Goal: Transaction & Acquisition: Purchase product/service

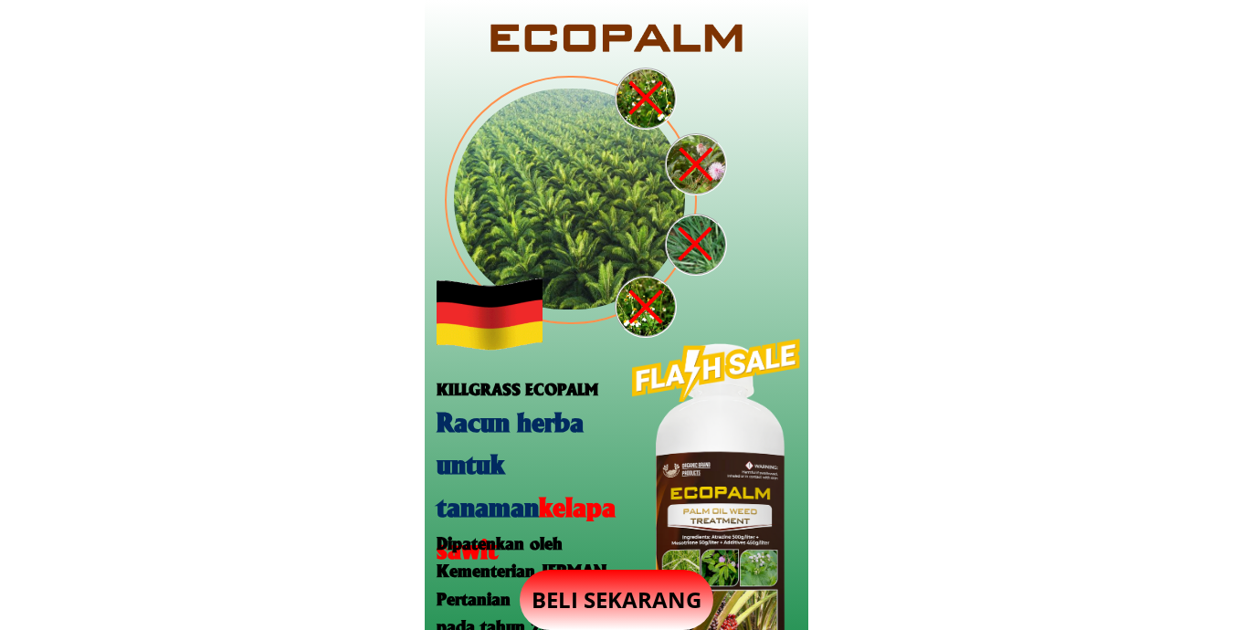
click at [624, 583] on p "BELI SEKARANG" at bounding box center [617, 600] width 194 height 60
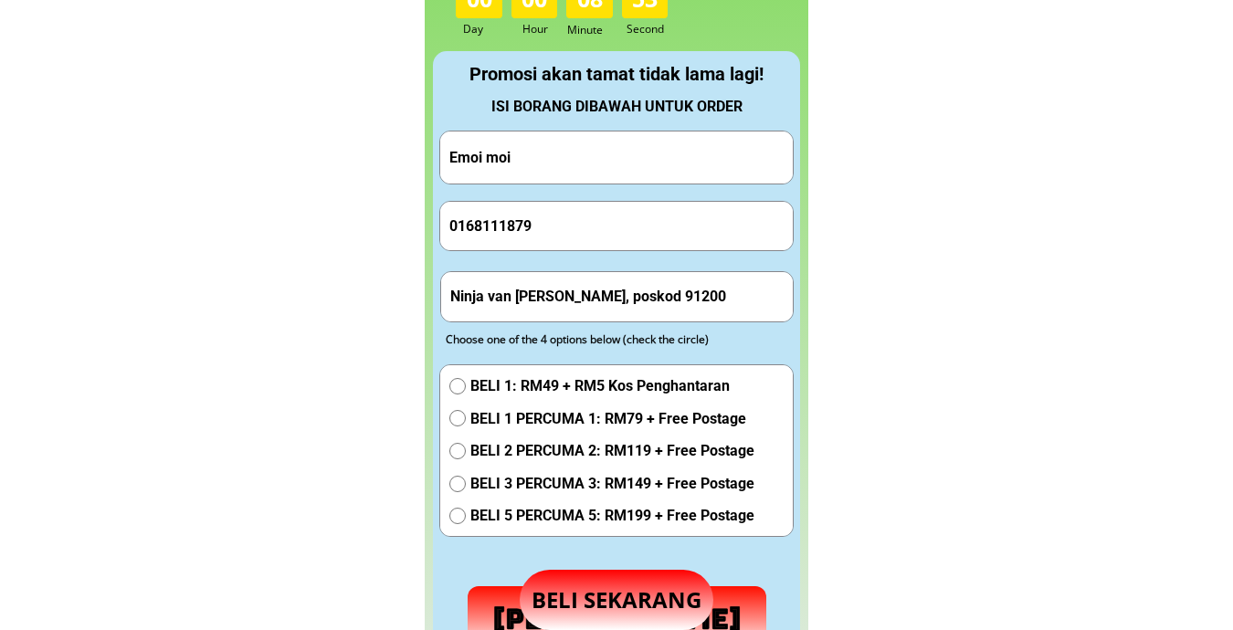
scroll to position [1860, 0]
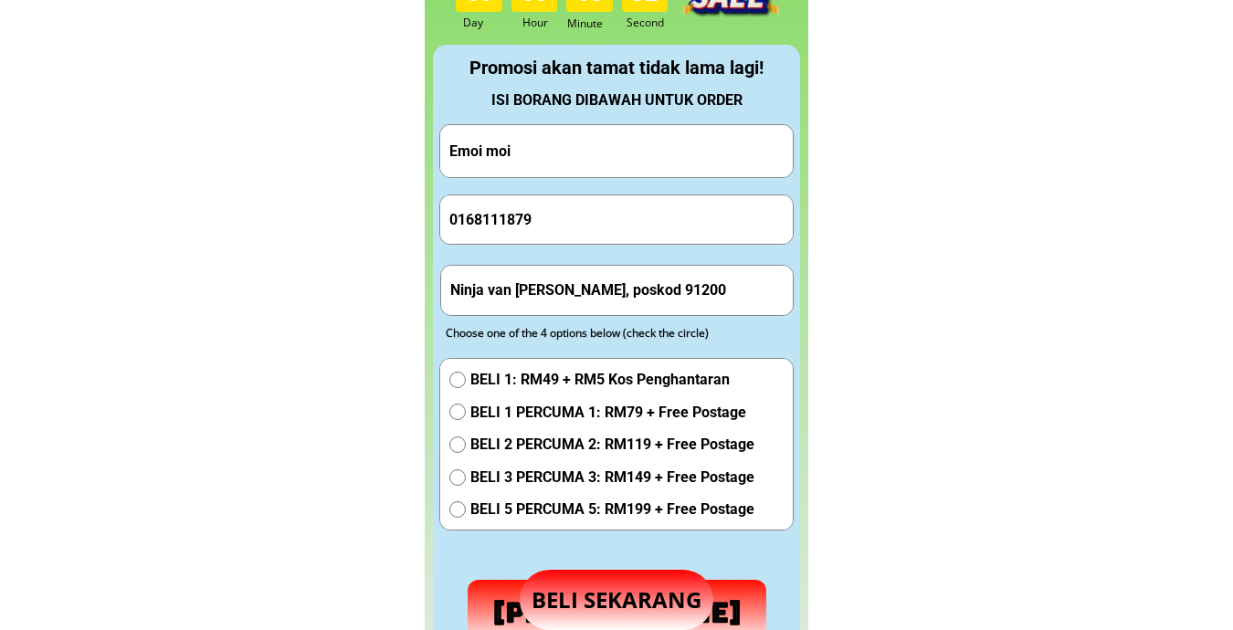
click at [568, 187] on form "Hantar Pesanan Emoi moi 0168111879 Ninja van [PERSON_NAME], poskod 91200 BELI 1…" at bounding box center [616, 385] width 355 height 522
click at [574, 208] on input "0168111879" at bounding box center [616, 219] width 343 height 48
click at [574, 209] on input "0168111879" at bounding box center [616, 219] width 343 height 48
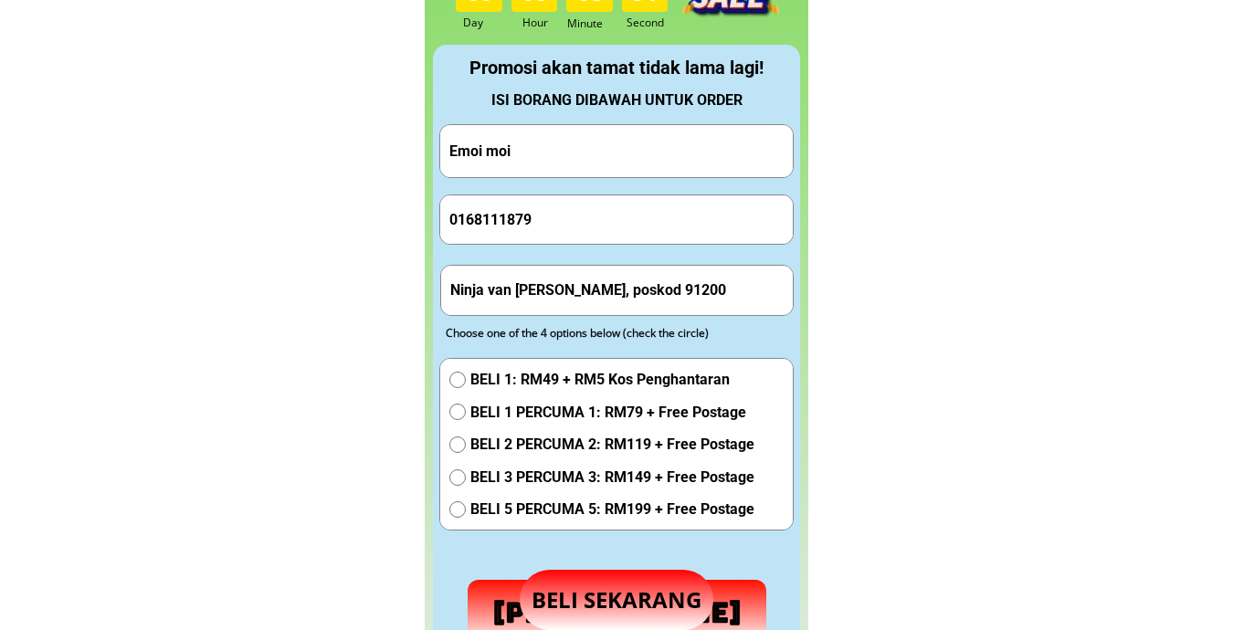
paste input "09611953"
type input "0109611953"
click at [563, 154] on input "Emoi moi" at bounding box center [616, 151] width 343 height 52
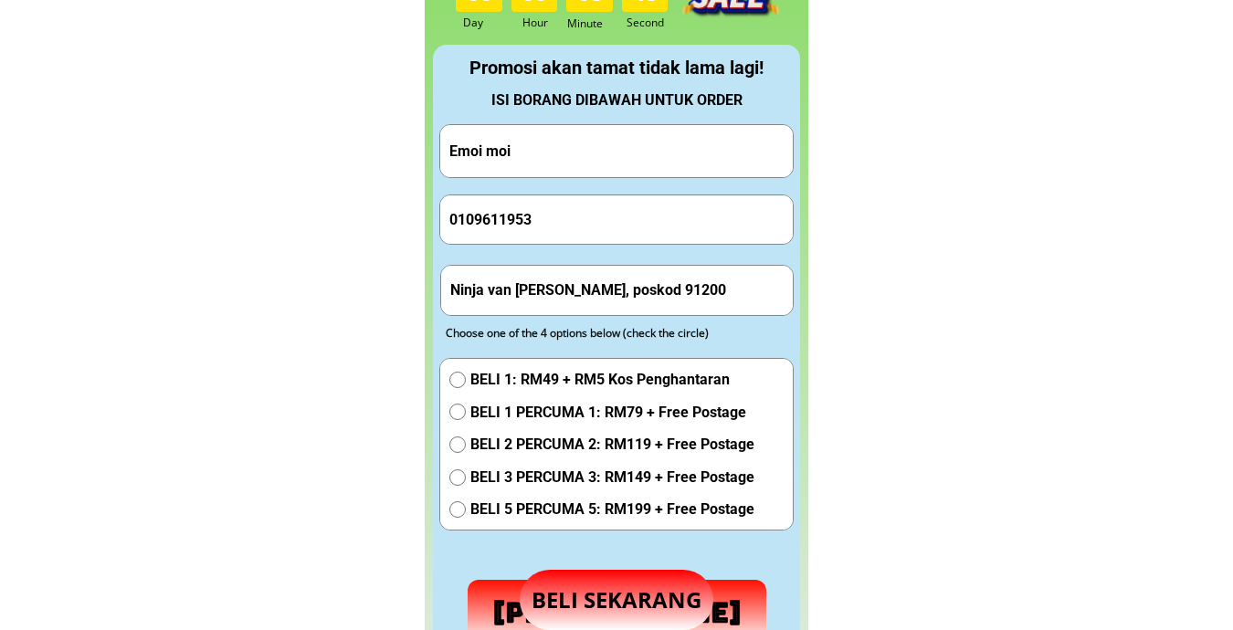
paste input "[PERSON_NAME]"
type input "[PERSON_NAME]"
click at [569, 294] on input "Ninja van Kunak Sabah, poskod 91200" at bounding box center [617, 290] width 343 height 48
paste input "Kg kinuta tempasuk kota belud"
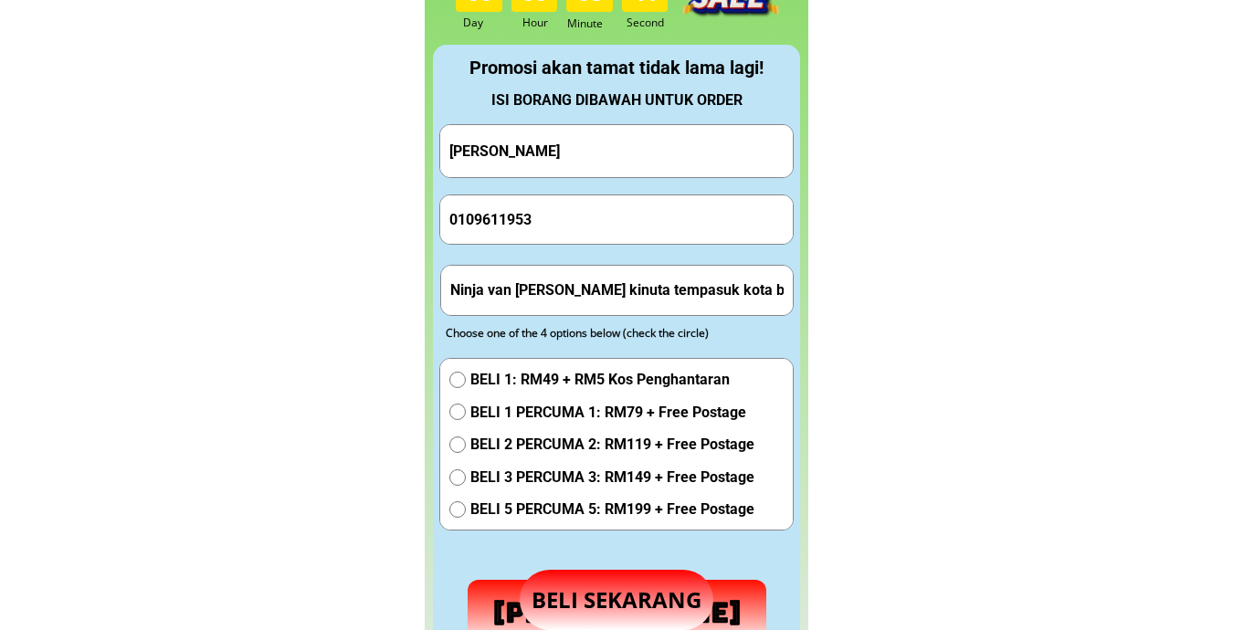
scroll to position [0, 24]
type input "Ninja van [PERSON_NAME] kinuta tempasuk kota belud [GEOGRAPHIC_DATA], poskod 91…"
click at [553, 395] on div "BELI 1: RM49 + RM5 Kos Penghantaran BELI 1 PERCUMA 1: RM79 + Free Postage BELI …" at bounding box center [601, 449] width 305 height 163
click at [553, 406] on span "BELI 1 PERCUMA 1: RM79 + Free Postage" at bounding box center [612, 413] width 284 height 24
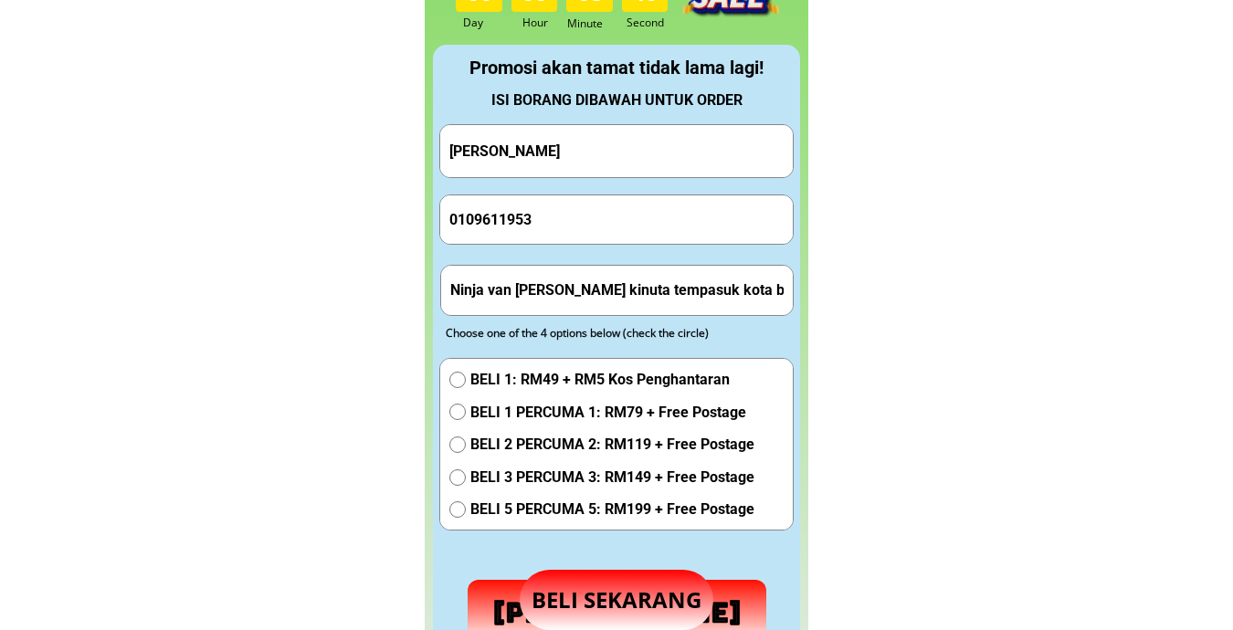
radio input "true"
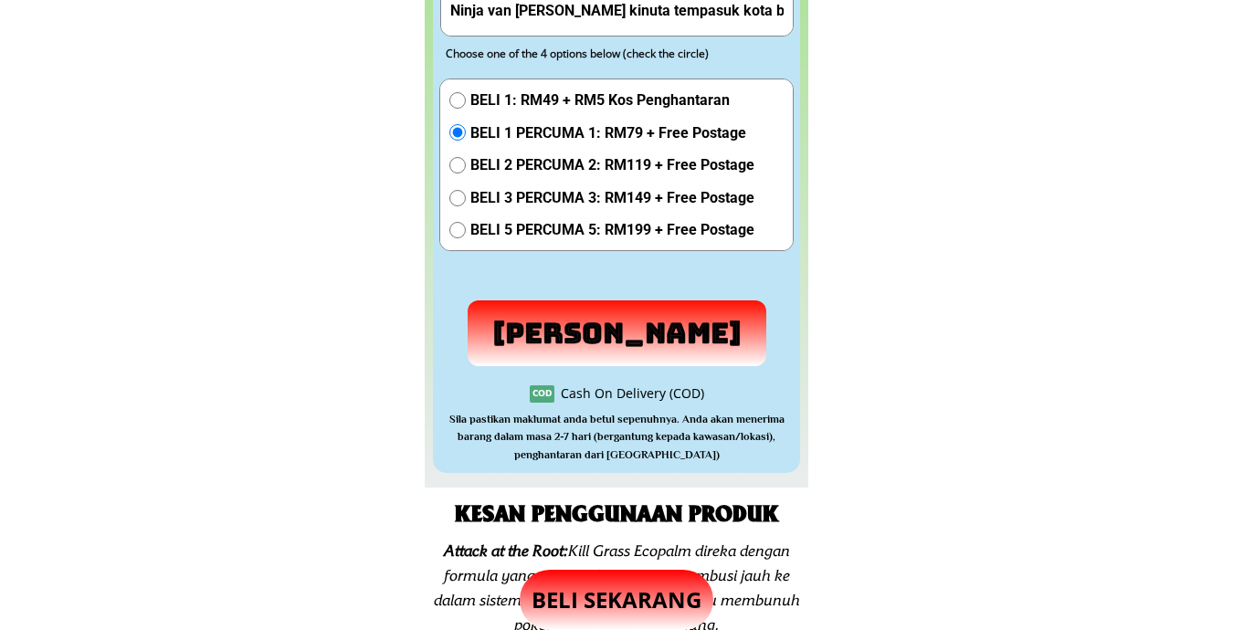
scroll to position [2164, 0]
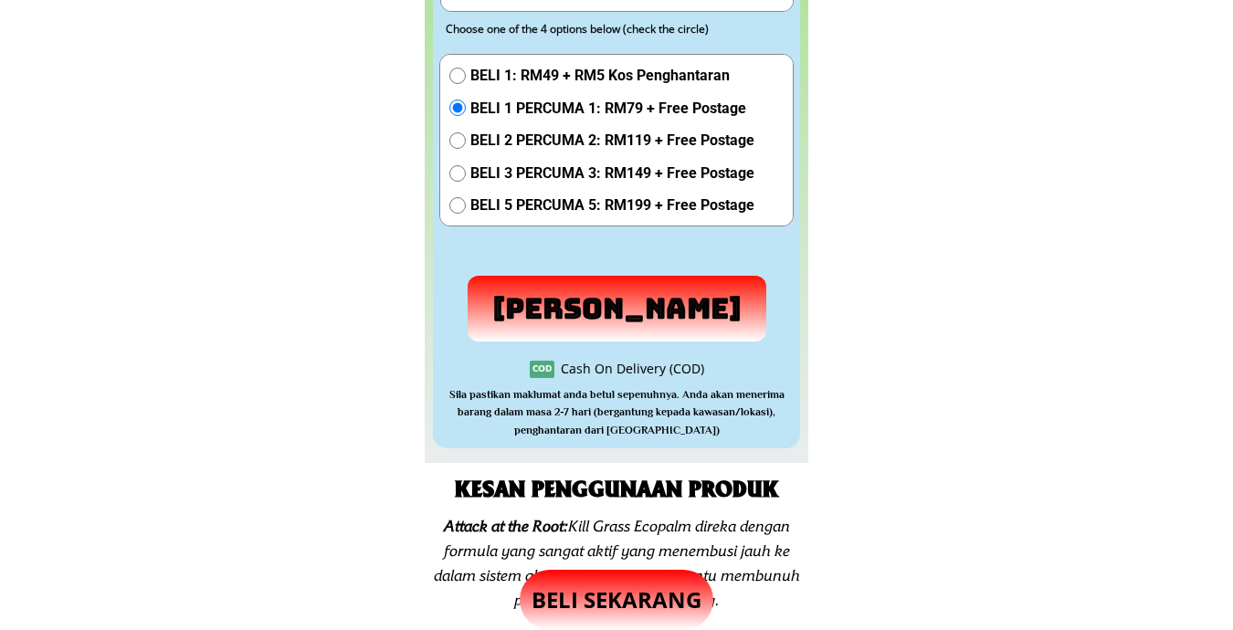
click at [623, 319] on p "[PERSON_NAME]" at bounding box center [617, 309] width 299 height 66
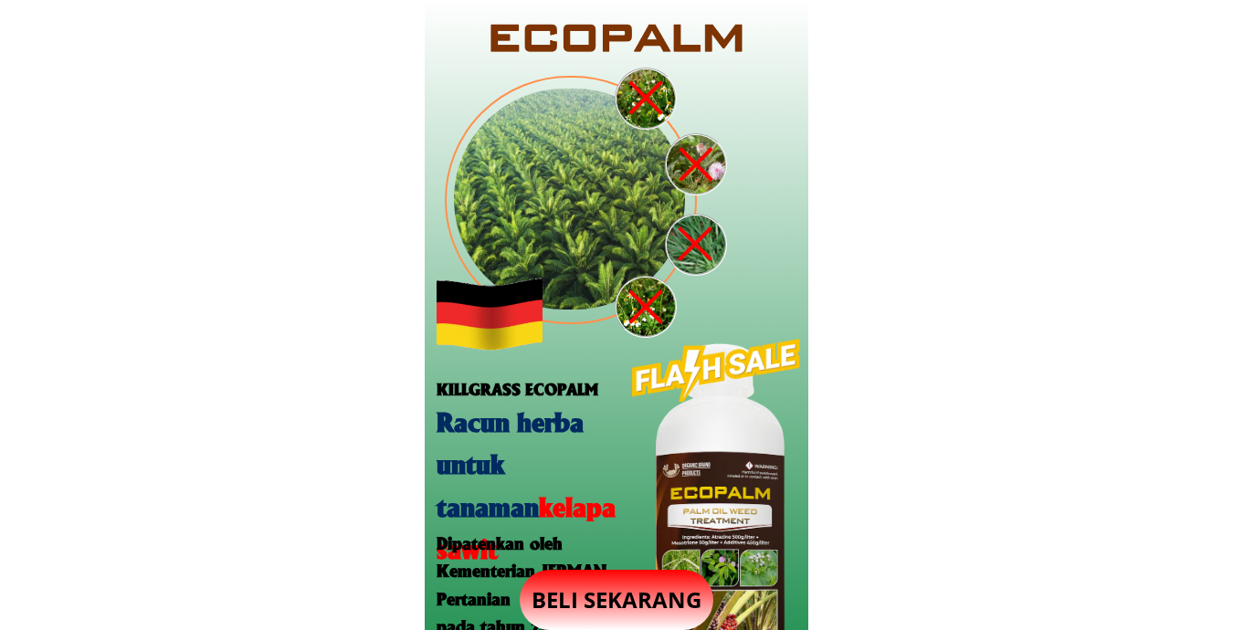
click at [667, 587] on p "BELI SEKARANG" at bounding box center [617, 600] width 194 height 60
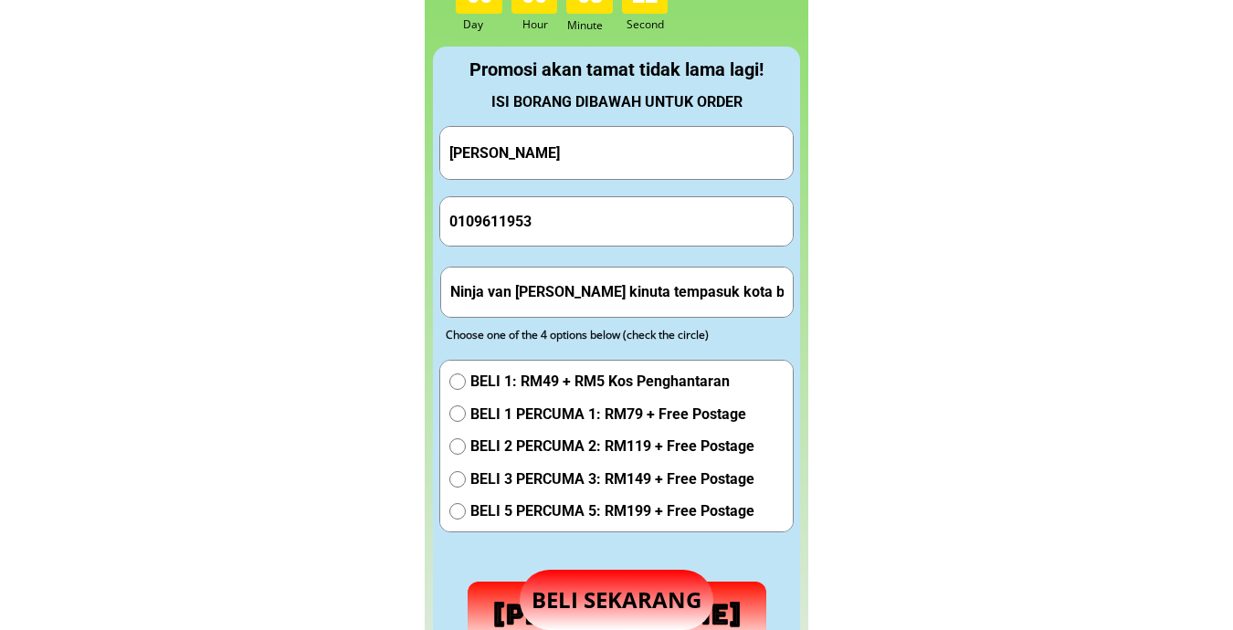
scroll to position [1860, 0]
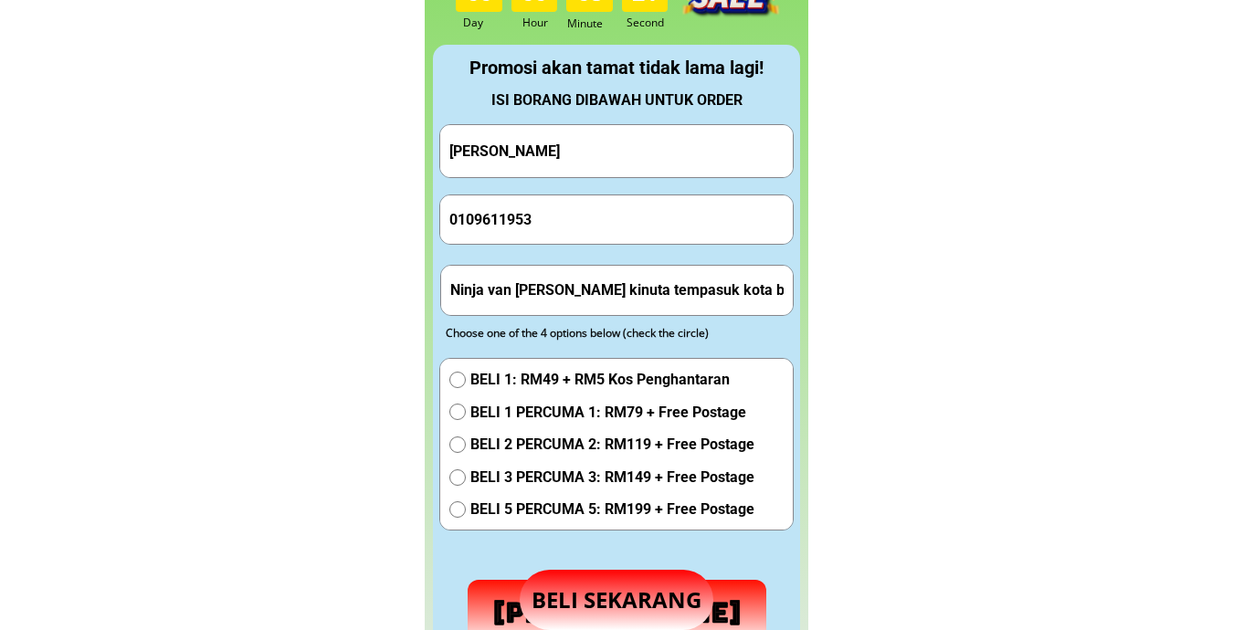
click at [586, 153] on input "[PERSON_NAME]" at bounding box center [616, 151] width 343 height 52
paste input "0136735287"
type input "0136735287"
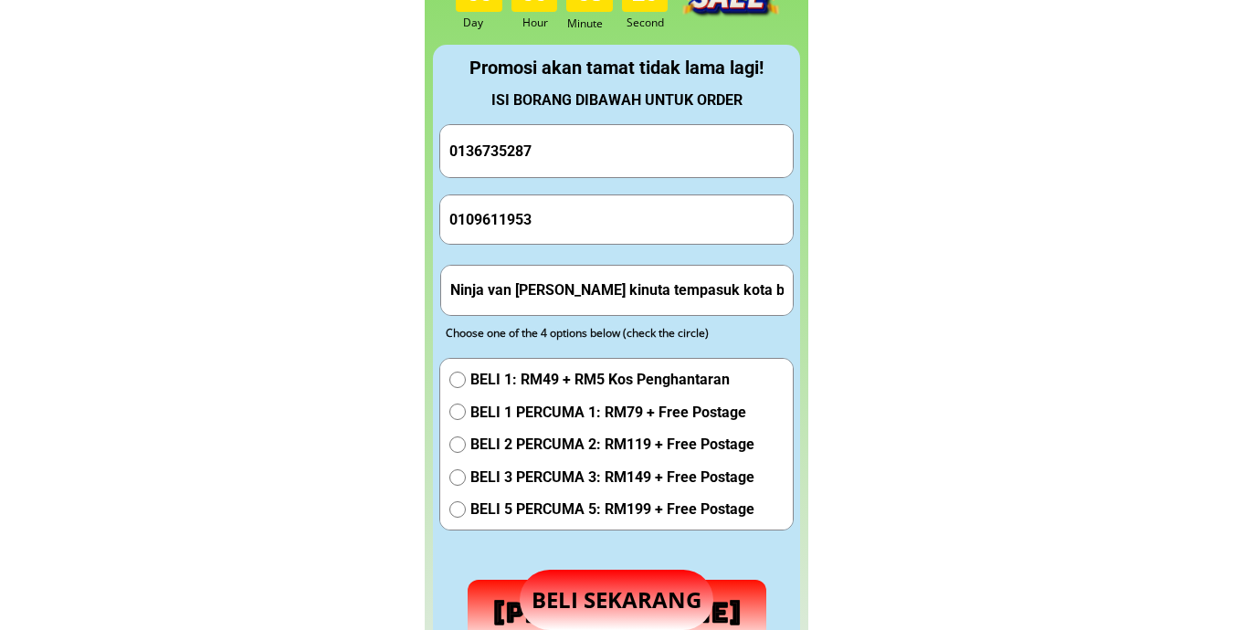
click at [574, 219] on input "0109611953" at bounding box center [616, 219] width 343 height 48
click at [575, 219] on input "0109611953" at bounding box center [616, 219] width 343 height 48
paste input "36735287"
type input "0136735287"
click at [609, 155] on input "0136735287" at bounding box center [616, 151] width 343 height 52
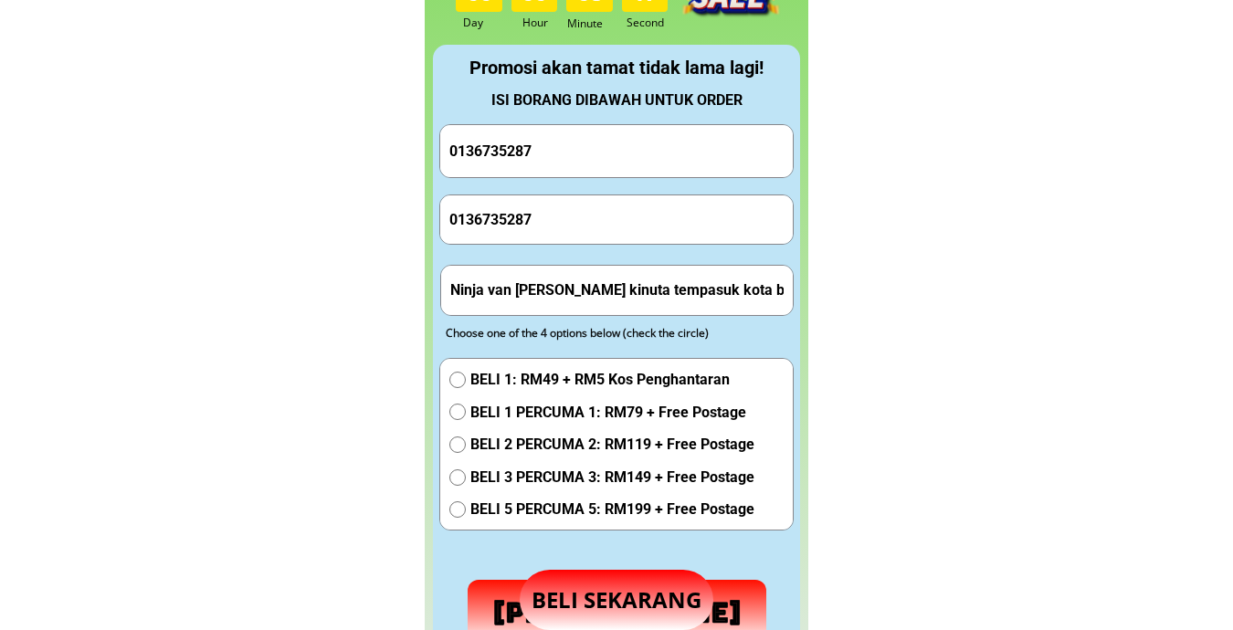
click at [609, 155] on input "0136735287" at bounding box center [616, 151] width 343 height 52
paste input "Mohamat [PERSON_NAME]"
type input "Mohamat [PERSON_NAME]"
click at [574, 292] on input "Ninja van [PERSON_NAME] kinuta tempasuk kota belud [GEOGRAPHIC_DATA], poskod 91…" at bounding box center [617, 290] width 343 height 48
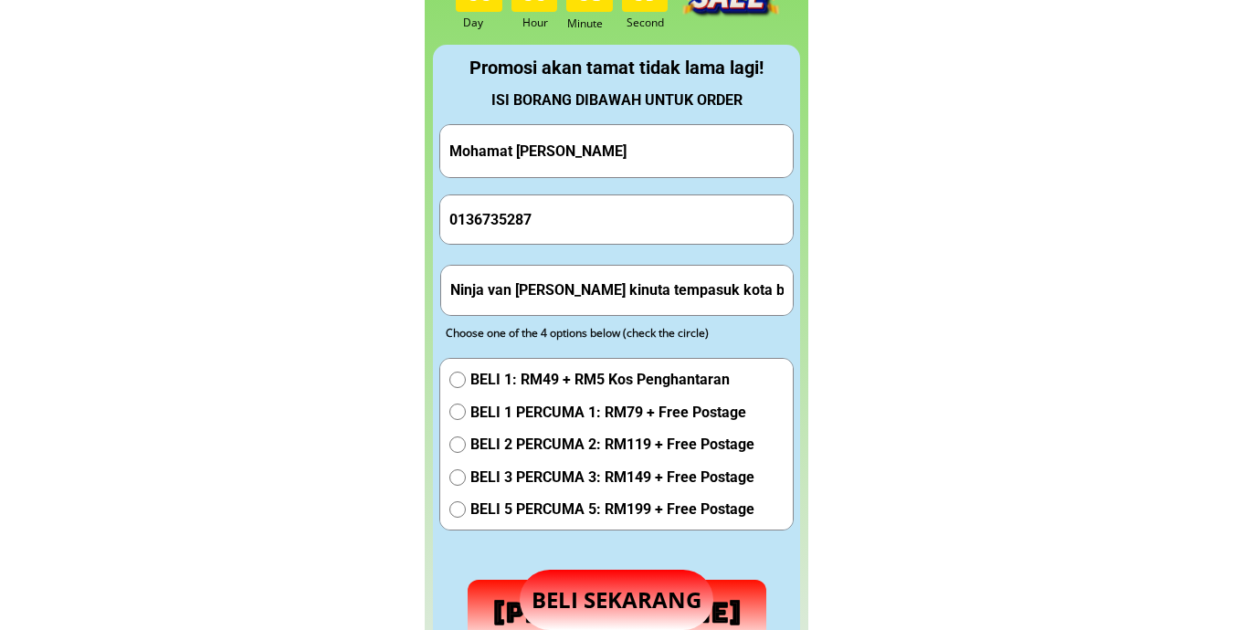
click at [575, 292] on input "Ninja van [PERSON_NAME] kinuta tempasuk kota belud [GEOGRAPHIC_DATA], poskod 91…" at bounding box center [617, 290] width 343 height 48
paste input "[GEOGRAPHIC_DATA] Datu 91100 lahad Datu [GEOGRAPHIC_DATA]"
type input "[GEOGRAPHIC_DATA] Datu 91100 lahad Datu [GEOGRAPHIC_DATA]"
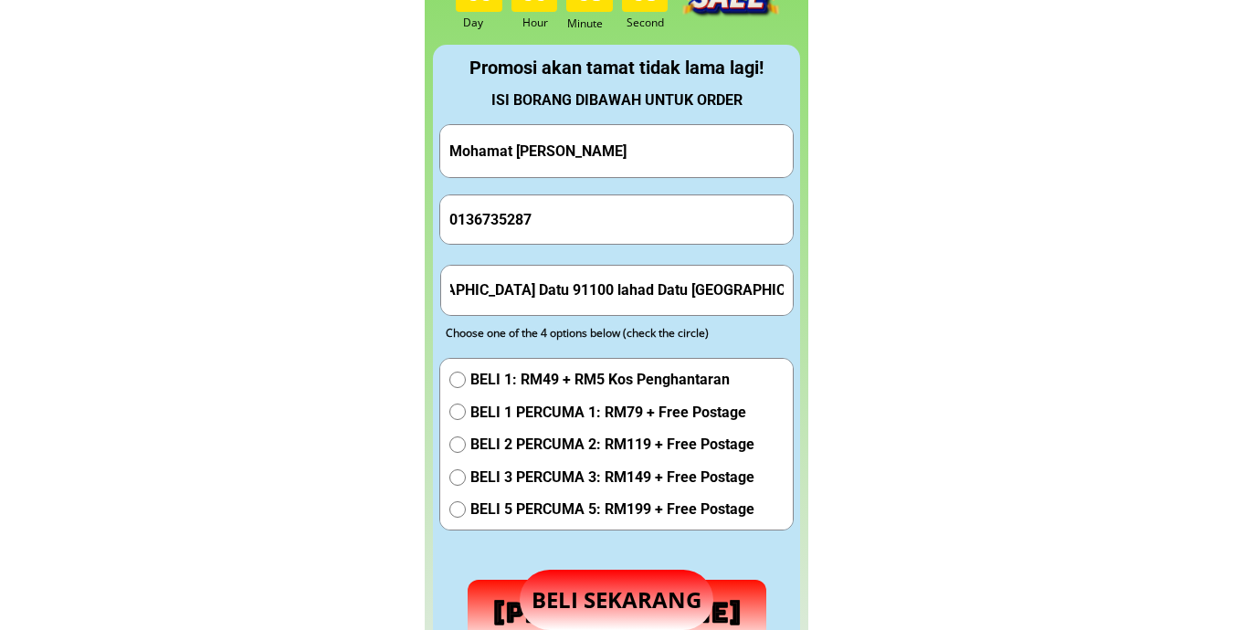
scroll to position [0, 0]
click at [503, 415] on span "BELI 1 PERCUMA 1: RM79 + Free Postage" at bounding box center [612, 413] width 284 height 24
radio input "true"
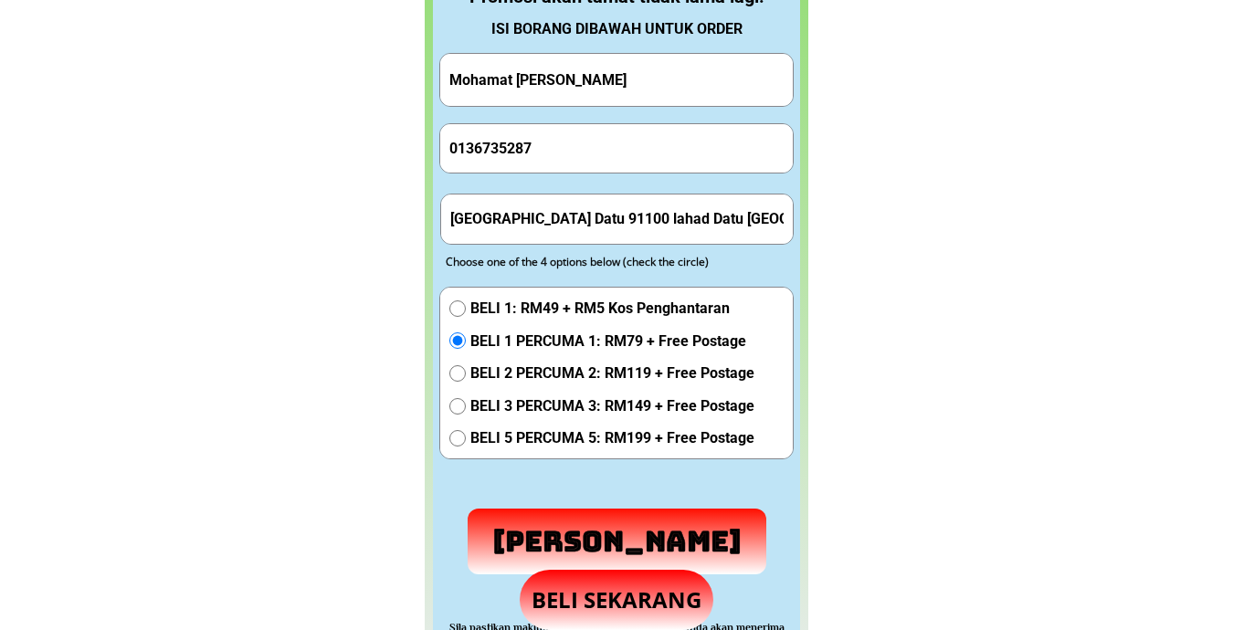
scroll to position [2011, 0]
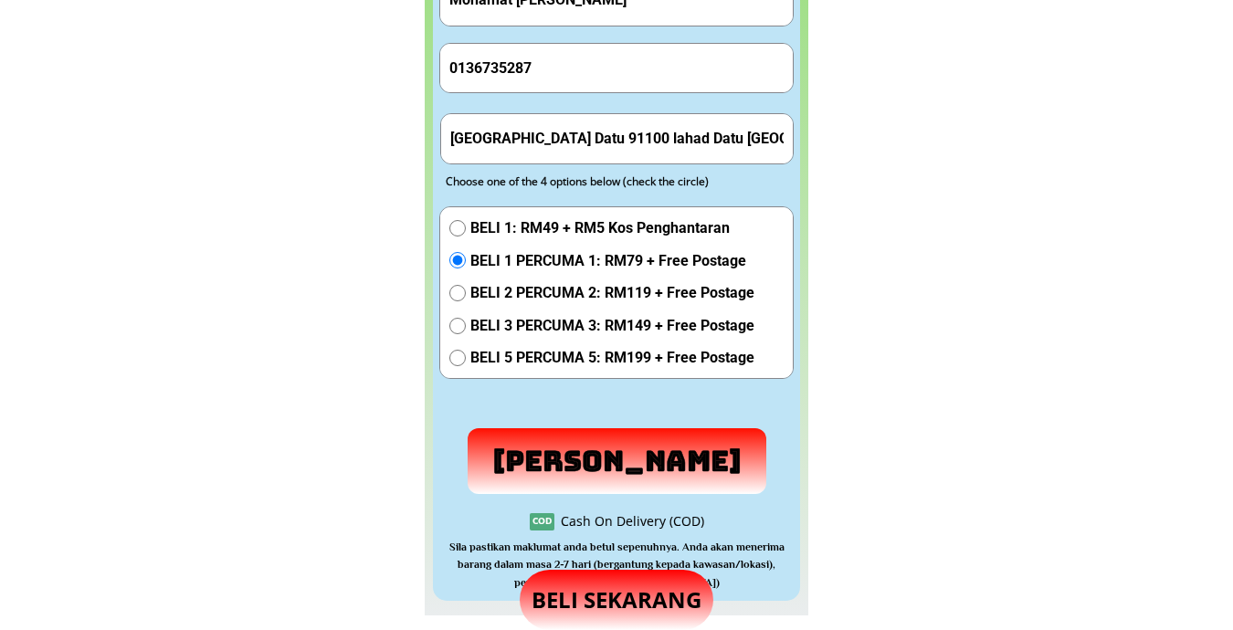
click at [596, 443] on p "[PERSON_NAME]" at bounding box center [616, 461] width 307 height 68
